Goal: Navigation & Orientation: Find specific page/section

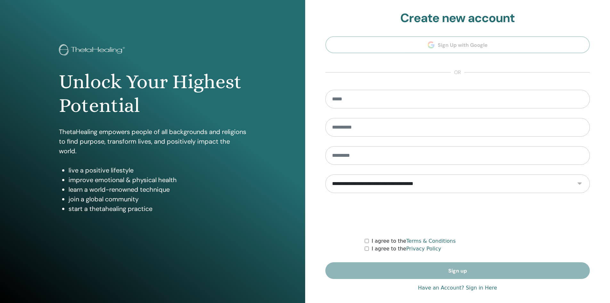
scroll to position [5, 0]
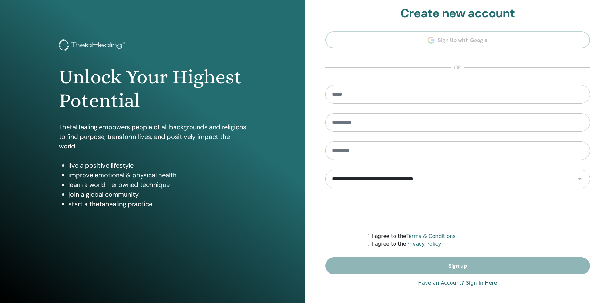
click at [447, 280] on link "Have an Account? Sign in Here" at bounding box center [457, 283] width 79 height 8
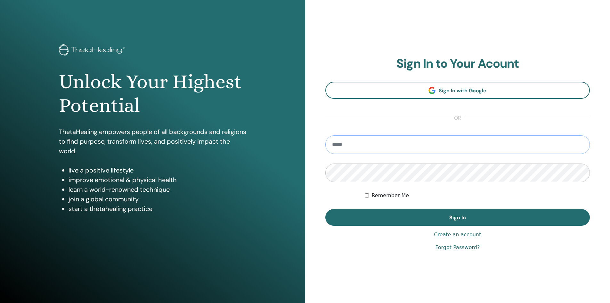
click at [366, 148] on input "email" at bounding box center [457, 144] width 265 height 19
type input "**********"
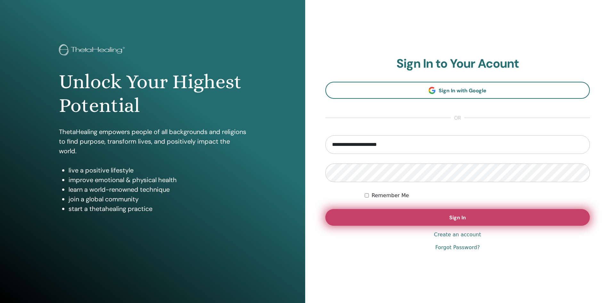
click at [389, 223] on button "Sign In" at bounding box center [457, 217] width 265 height 17
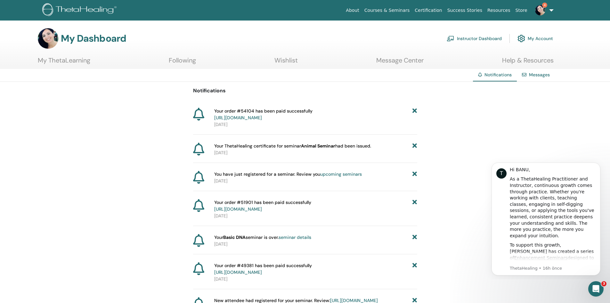
click at [539, 7] on img at bounding box center [540, 10] width 10 height 10
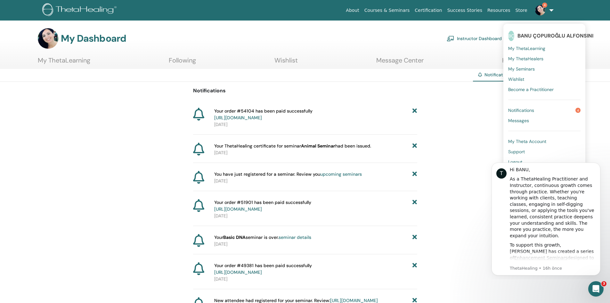
click at [534, 108] on span "Notifications" at bounding box center [521, 110] width 26 height 6
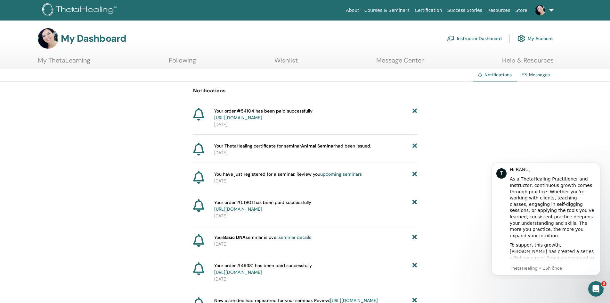
click at [468, 38] on link "Instructor Dashboard" at bounding box center [474, 38] width 55 height 14
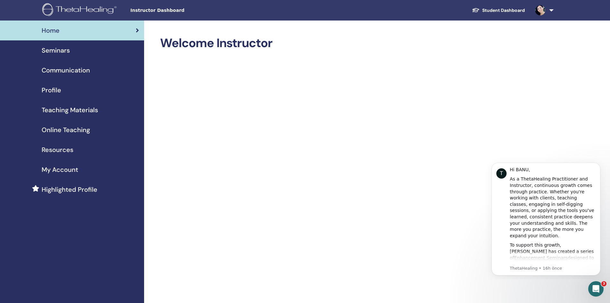
click at [64, 54] on span "Seminars" at bounding box center [56, 50] width 28 height 10
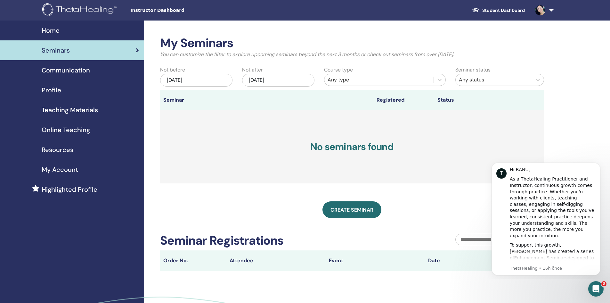
click at [60, 92] on span "Profile" at bounding box center [52, 90] width 20 height 10
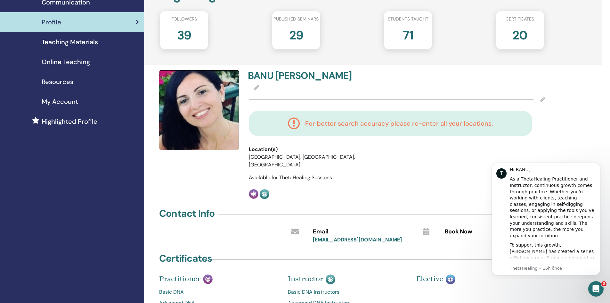
scroll to position [64, 0]
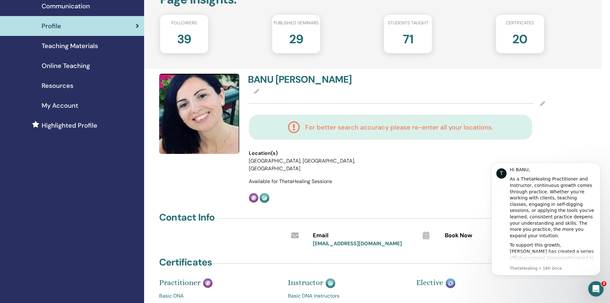
click at [185, 41] on h2 "39" at bounding box center [184, 38] width 14 height 18
click at [234, 50] on div "Followers 39 Published seminars 29 Students taught 71 Certificates 20" at bounding box center [352, 34] width 384 height 38
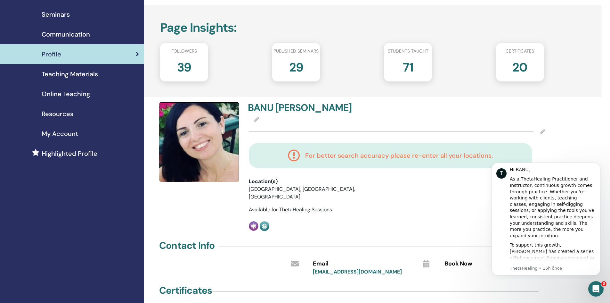
scroll to position [0, 0]
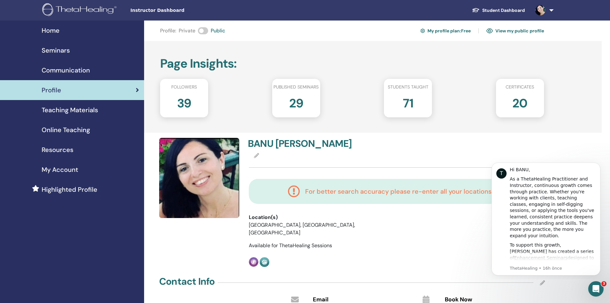
click at [60, 30] on div "Home" at bounding box center [72, 31] width 134 height 10
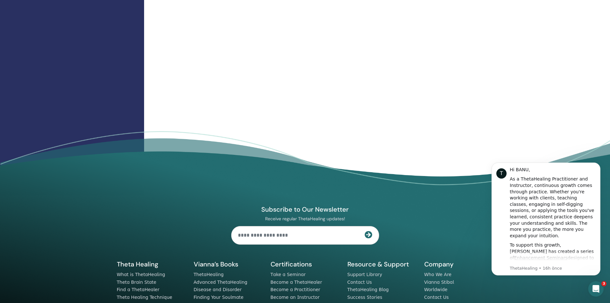
scroll to position [763, 0]
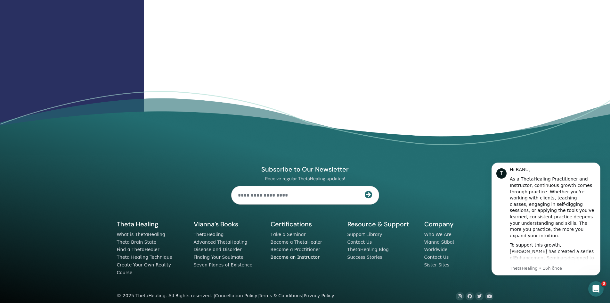
click at [293, 256] on link "Become an Instructor" at bounding box center [294, 256] width 49 height 5
